Goal: Transaction & Acquisition: Obtain resource

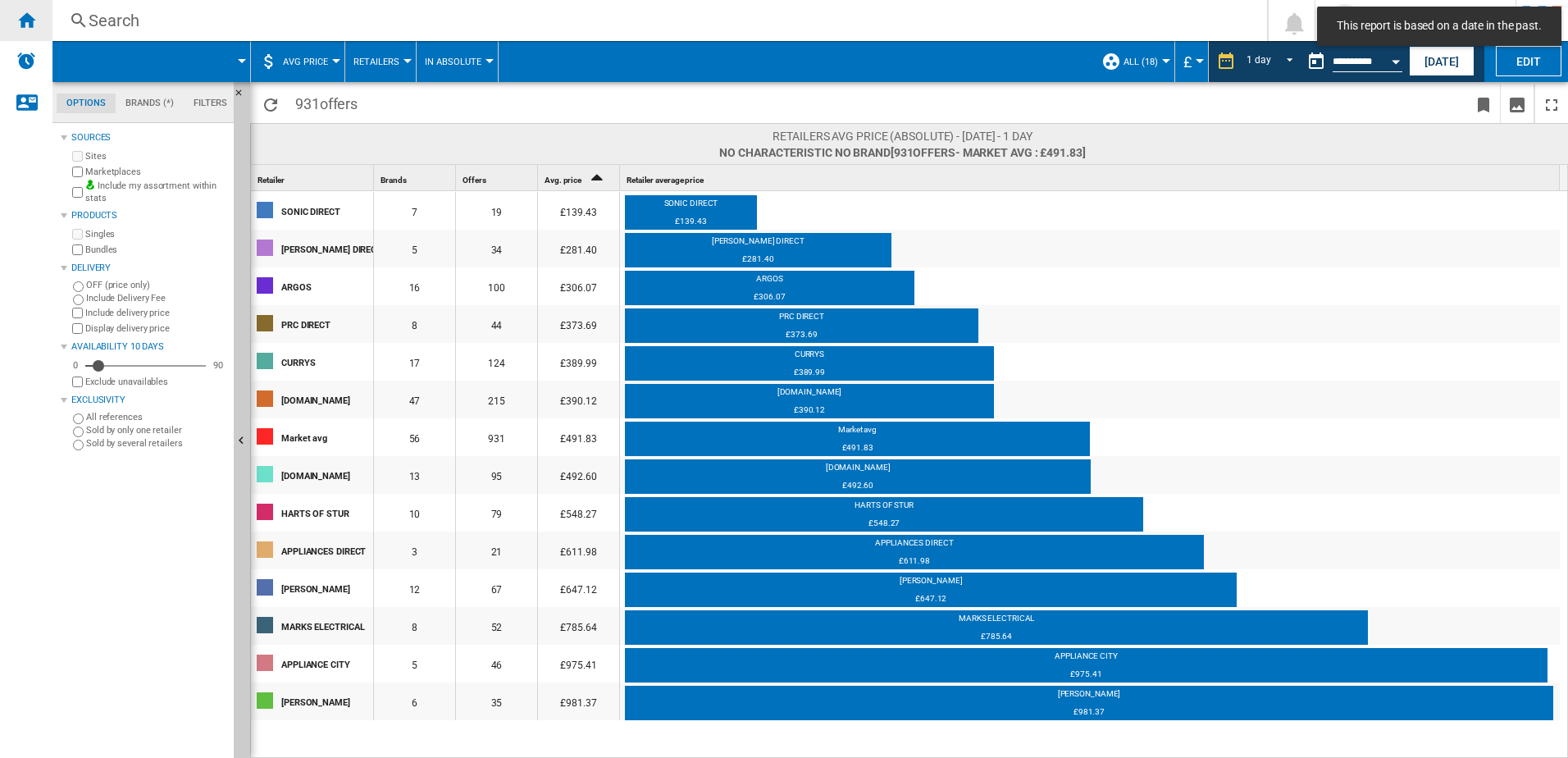
click at [30, 19] on ng-md-icon "Home" at bounding box center [26, 20] width 20 height 20
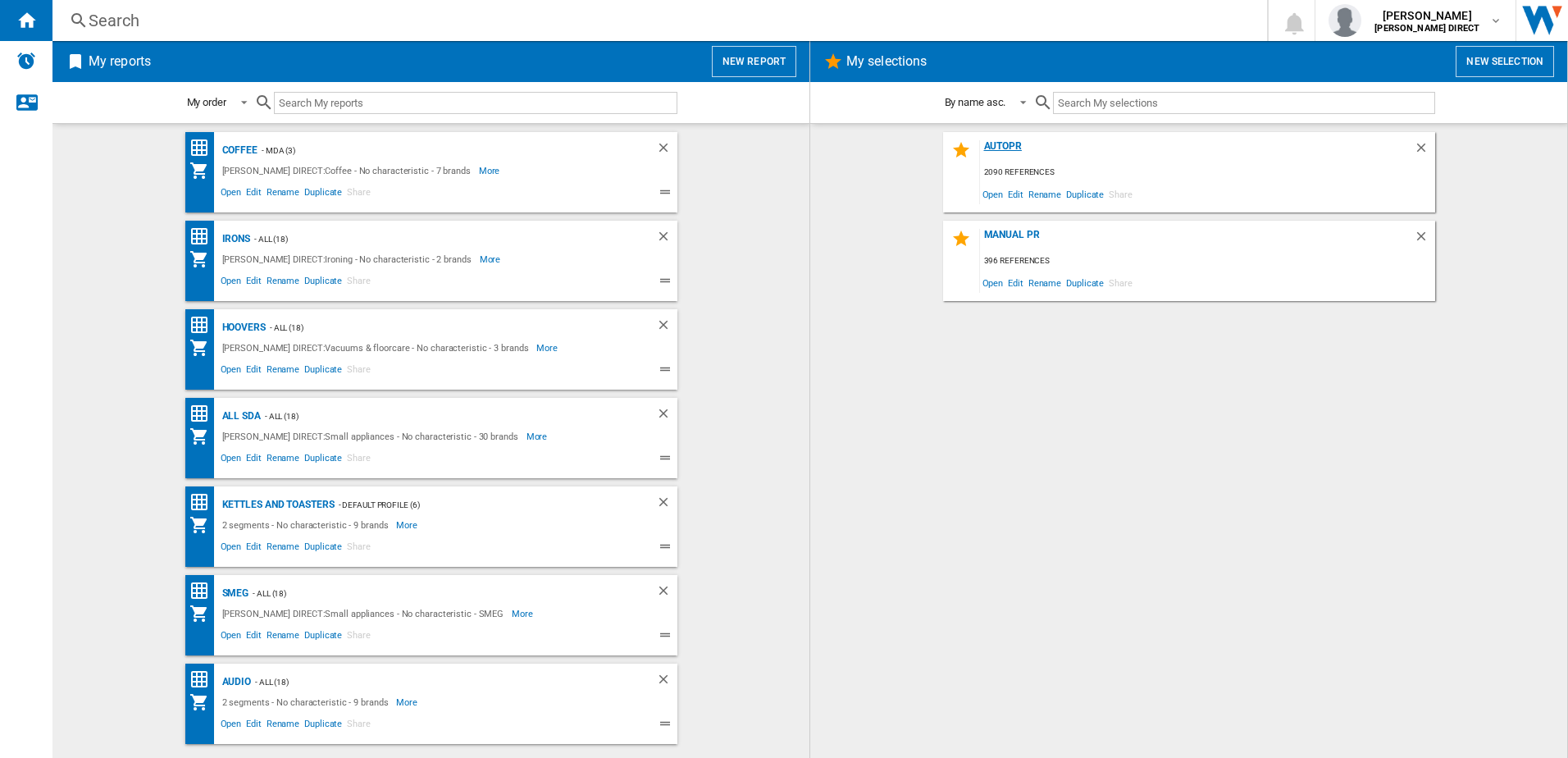
click at [1010, 150] on div "AUTOPR" at bounding box center [1196, 151] width 434 height 22
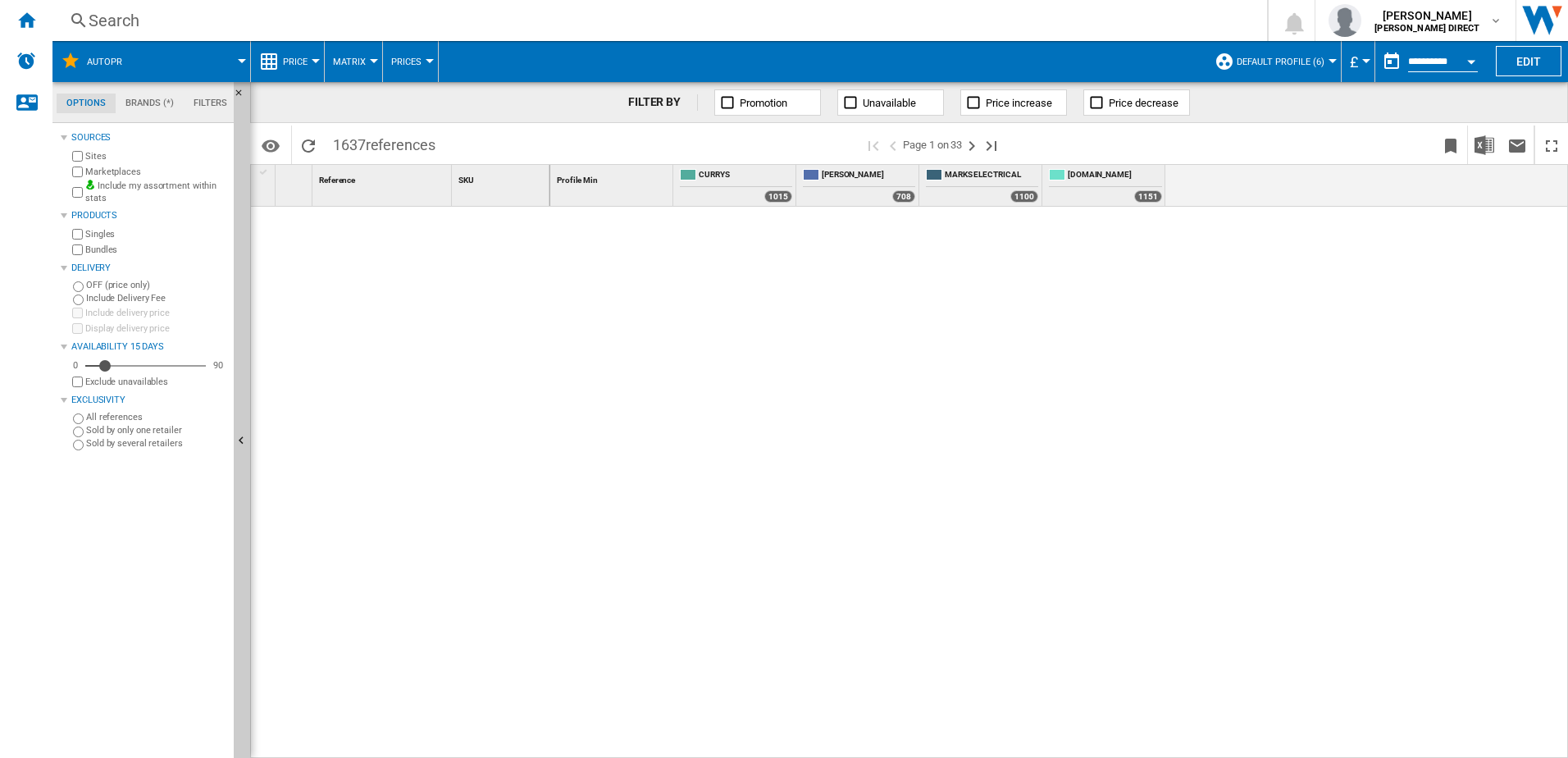
click at [86, 176] on label "Marketplaces" at bounding box center [156, 171] width 142 height 12
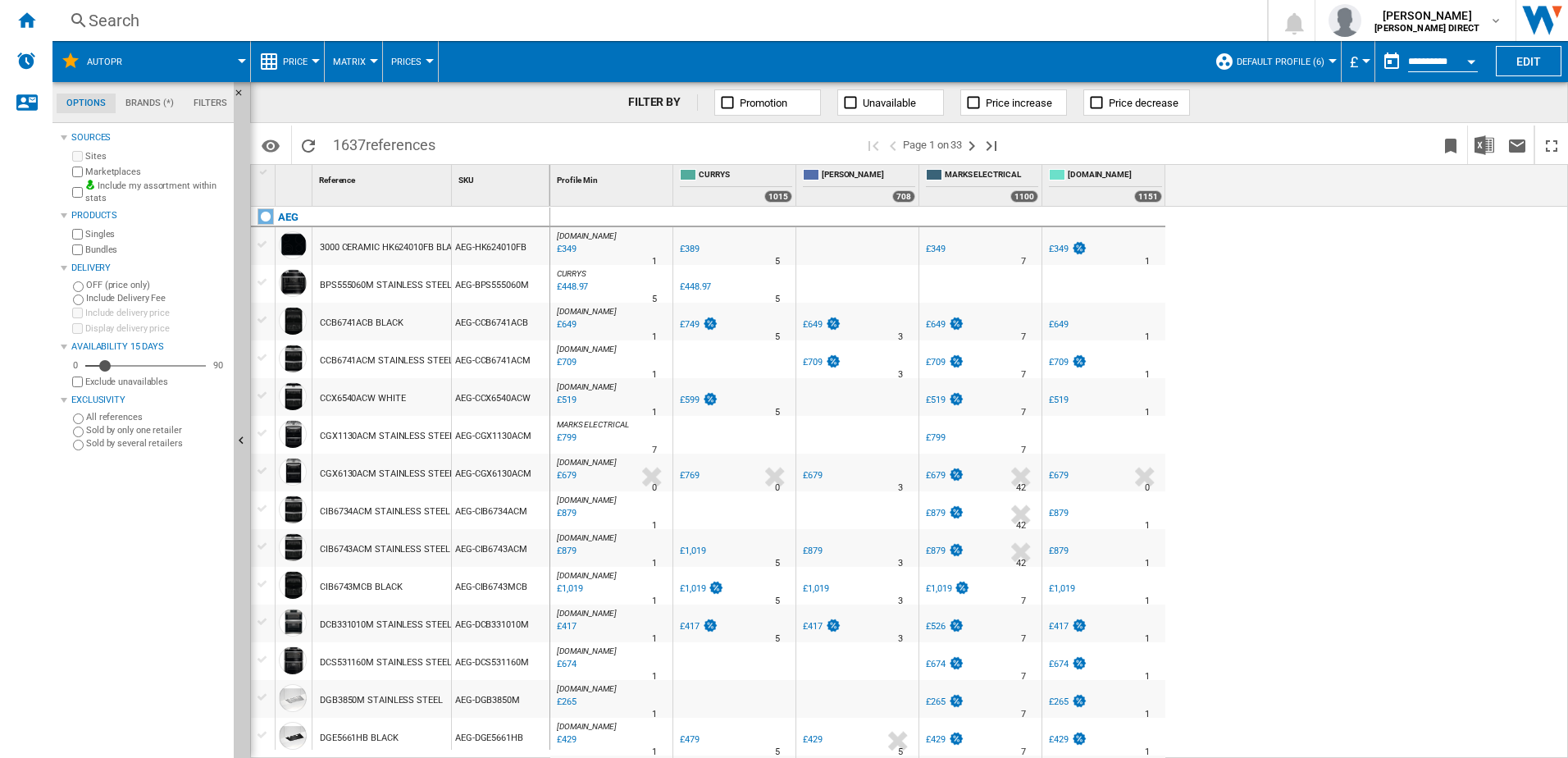
click at [86, 254] on label "Bundles" at bounding box center [156, 249] width 142 height 12
click at [1252, 62] on span "Default profile (6)" at bounding box center [1280, 61] width 87 height 10
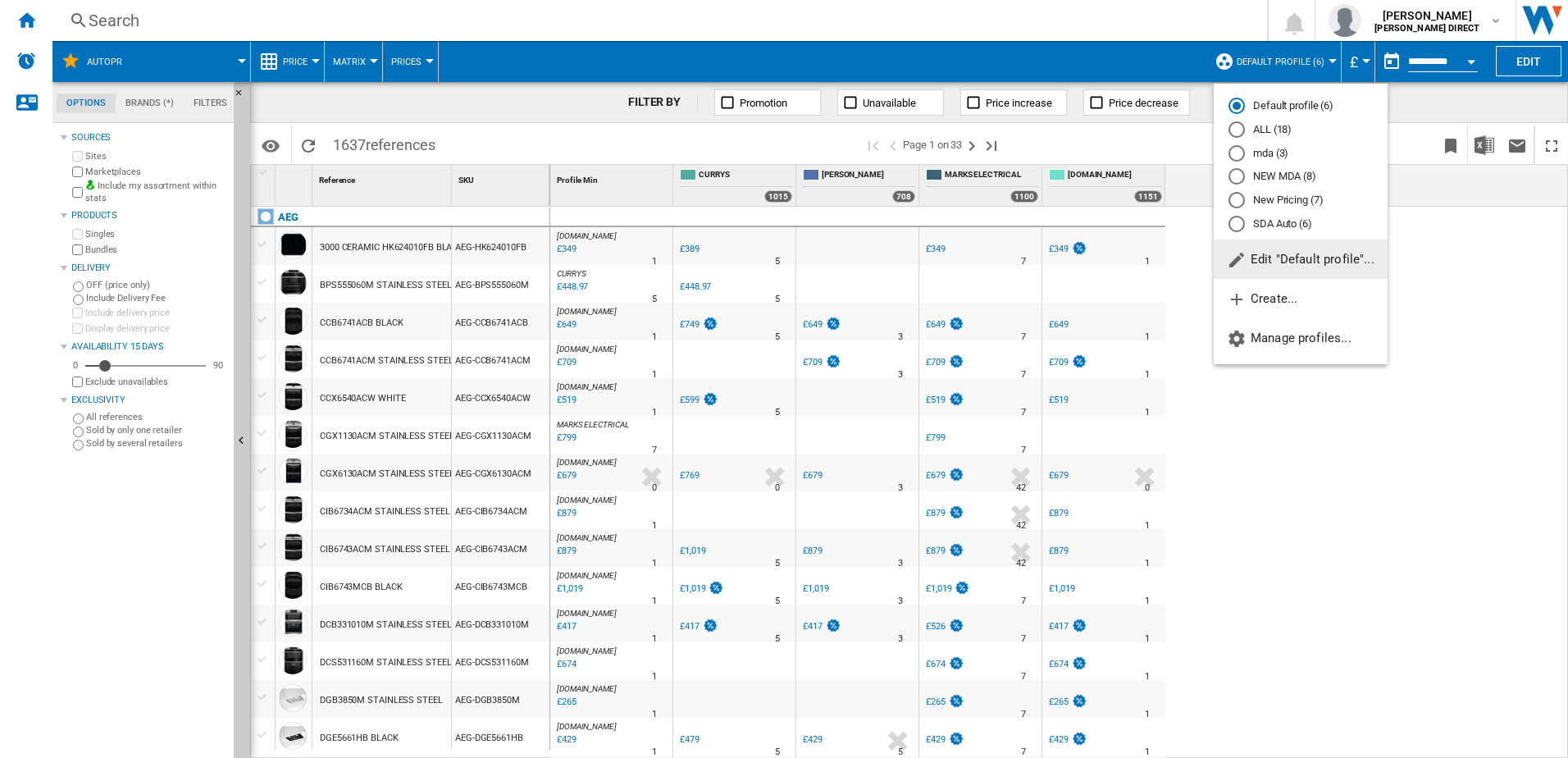
click at [1252, 201] on div "Profile Min 1 CURRYS 1015 [PERSON_NAME] 708 MARKS ELECTRICAL 1100 [DOMAIN_NAME]…" at bounding box center [1059, 185] width 1019 height 41
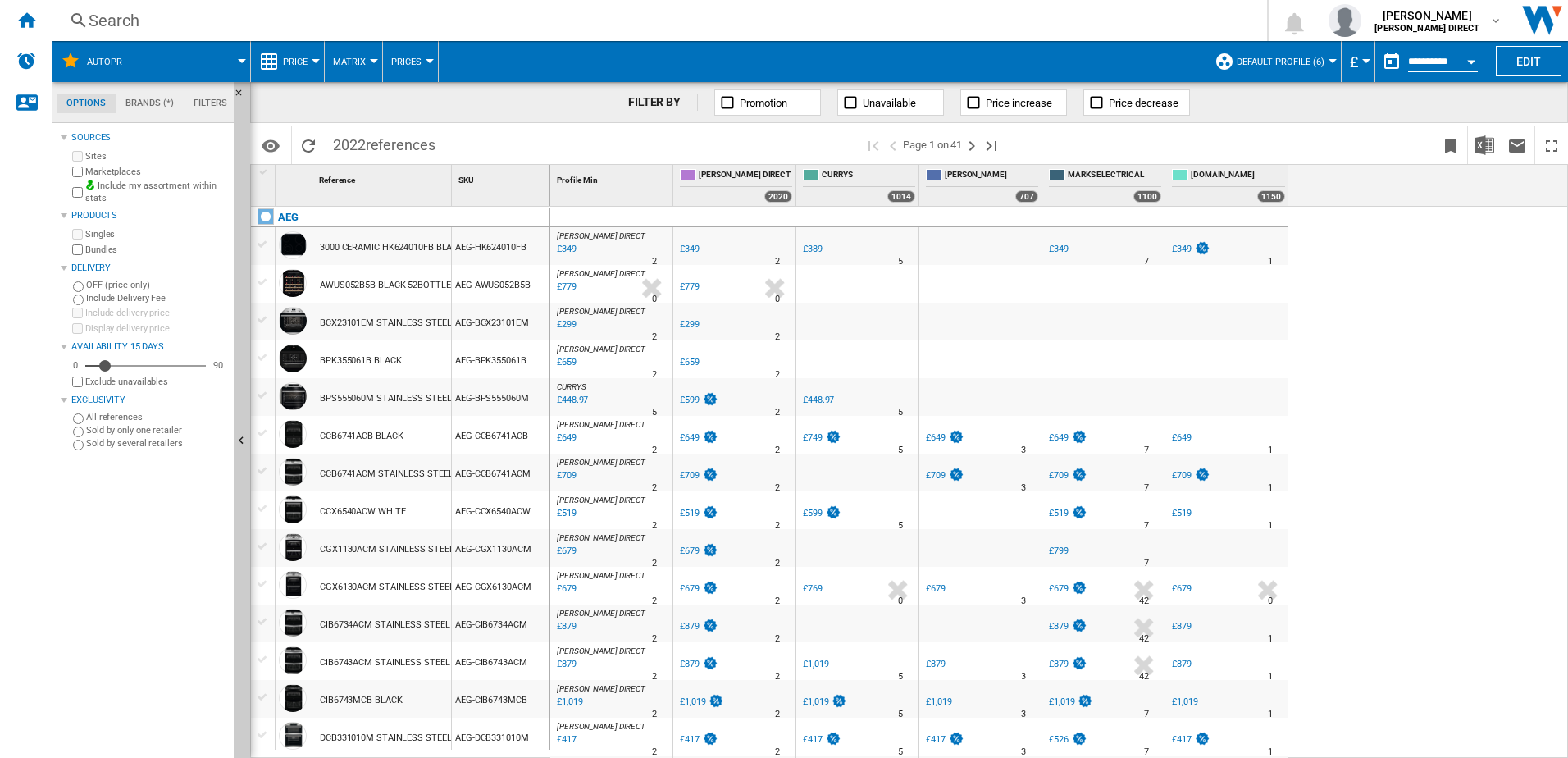
click at [1252, 73] on button "Default profile (6)" at bounding box center [1284, 61] width 96 height 41
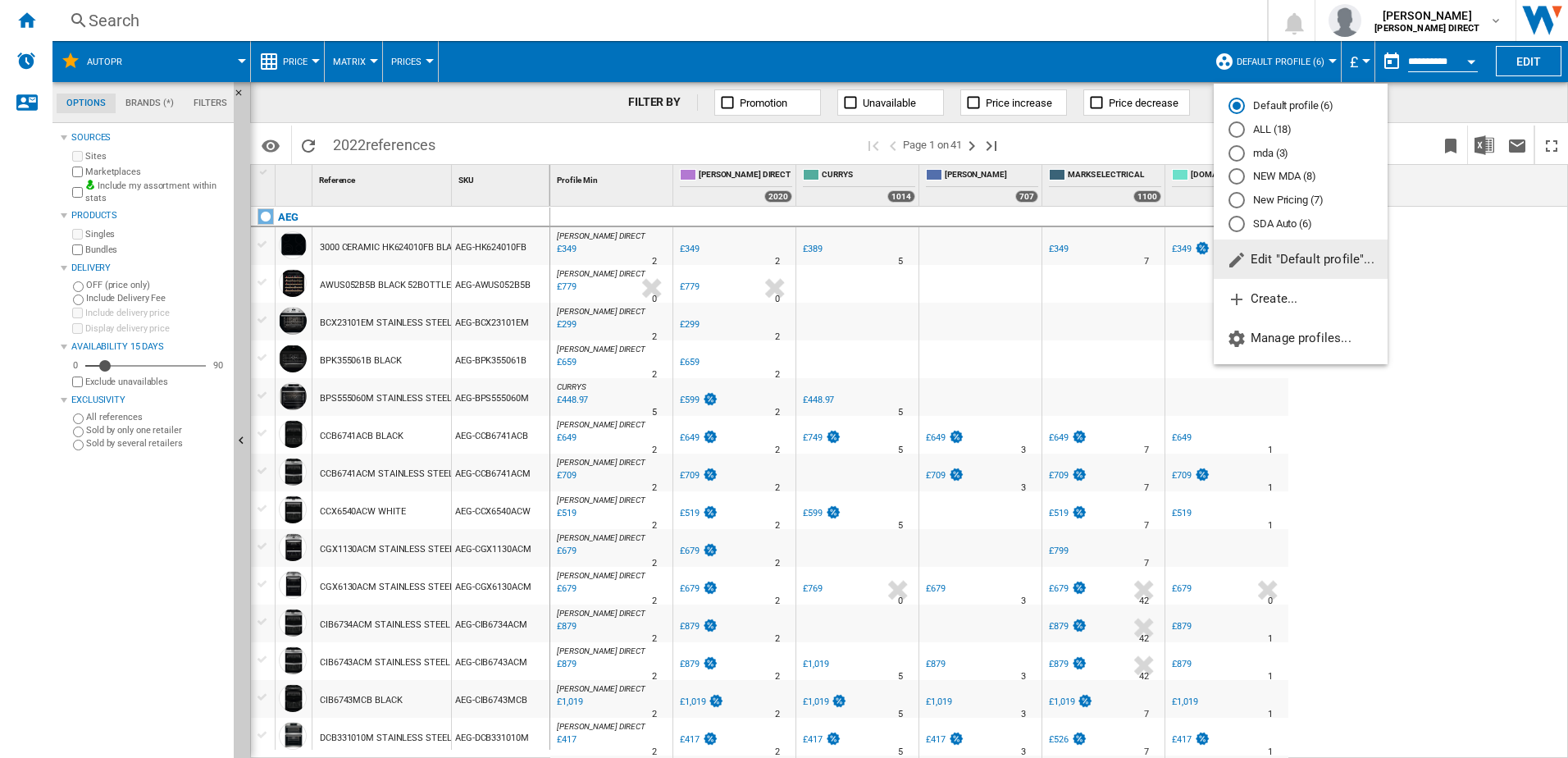
click at [1252, 198] on md-radio-button "New Pricing (7)" at bounding box center [1300, 200] width 144 height 16
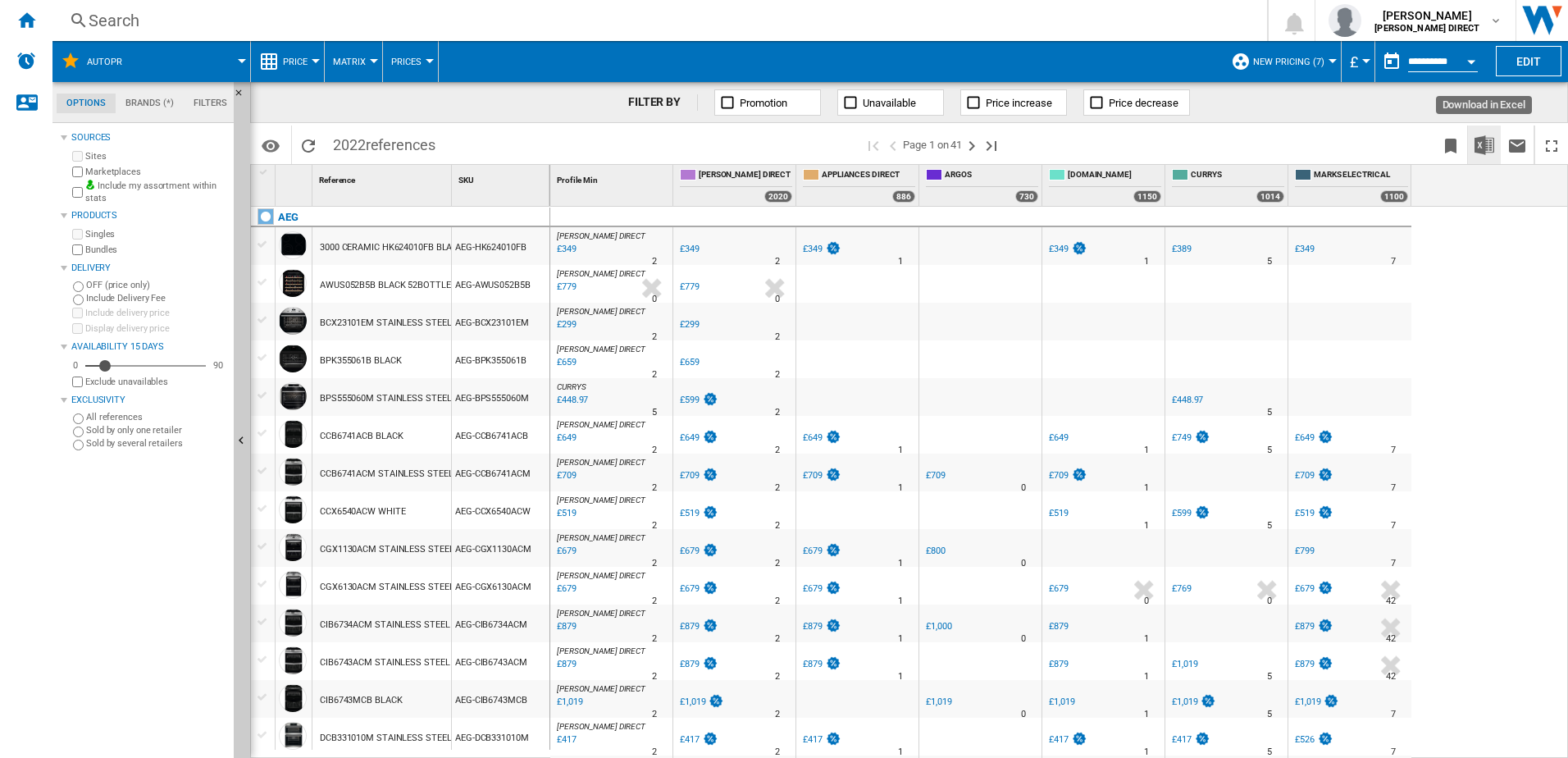
click at [1252, 145] on button "Download in Excel" at bounding box center [1483, 144] width 33 height 38
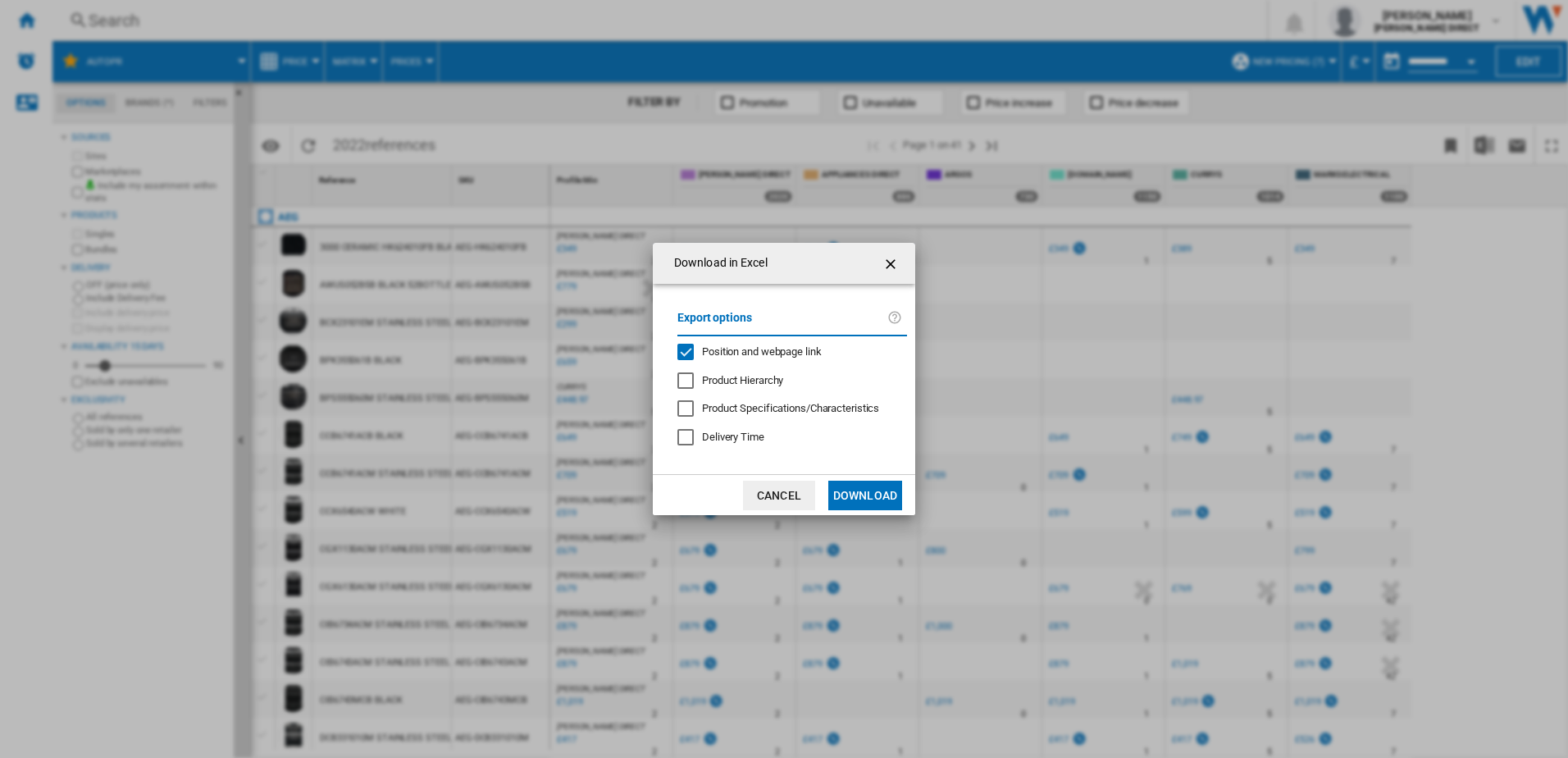
click at [704, 348] on span "Position and webpage link" at bounding box center [762, 351] width 120 height 12
click at [855, 496] on button "Download" at bounding box center [865, 495] width 73 height 30
